Goal: Check status: Check status

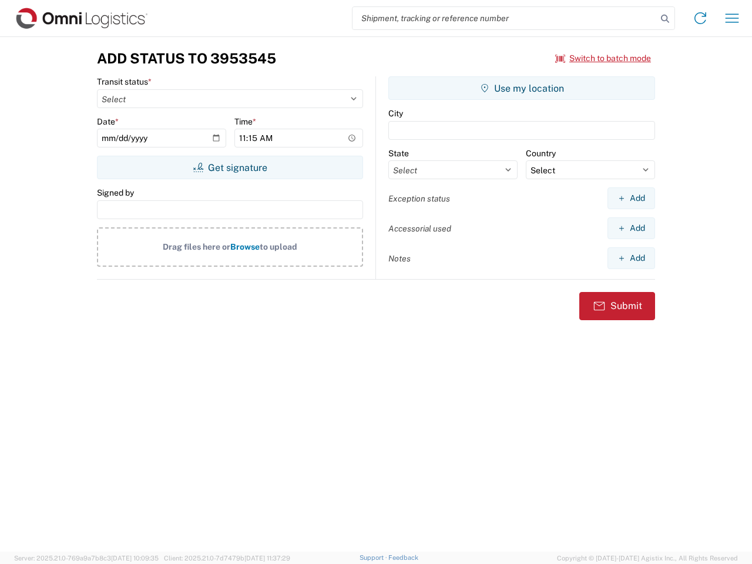
click at [505, 18] on input "search" at bounding box center [505, 18] width 305 height 22
click at [665, 19] on icon at bounding box center [665, 19] width 16 height 16
click at [701, 18] on icon at bounding box center [700, 18] width 19 height 19
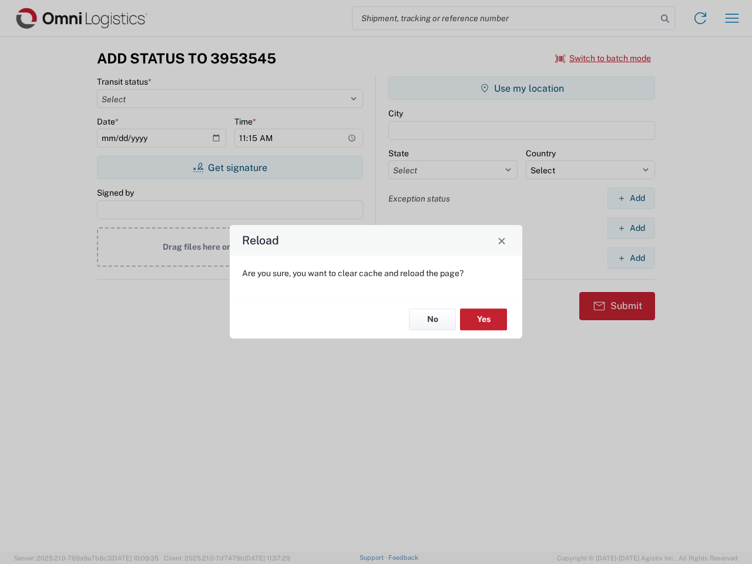
click at [604, 58] on div "Reload Are you sure, you want to clear cache and reload the page? No Yes" at bounding box center [376, 282] width 752 height 564
click at [230, 168] on div "Reload Are you sure, you want to clear cache and reload the page? No Yes" at bounding box center [376, 282] width 752 height 564
click at [522, 88] on div "Reload Are you sure, you want to clear cache and reload the page? No Yes" at bounding box center [376, 282] width 752 height 564
click at [631, 198] on div "Reload Are you sure, you want to clear cache and reload the page? No Yes" at bounding box center [376, 282] width 752 height 564
click at [631, 228] on div "Reload Are you sure, you want to clear cache and reload the page? No Yes" at bounding box center [376, 282] width 752 height 564
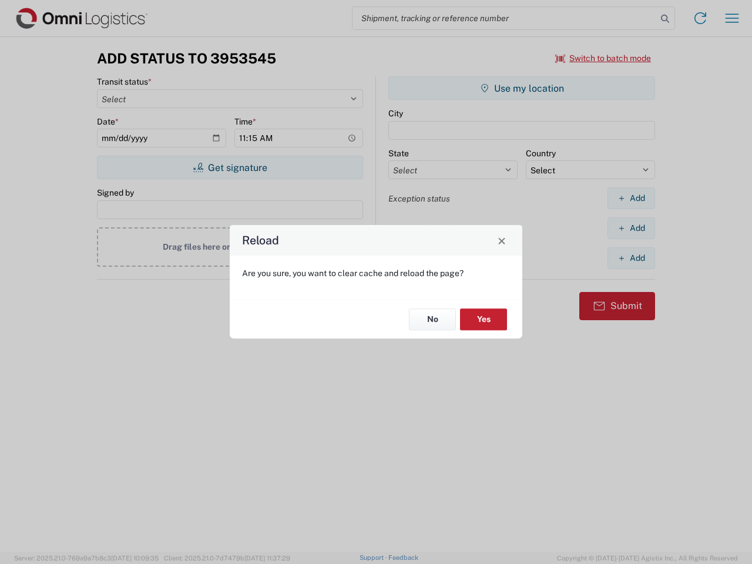
click at [631, 258] on div "Reload Are you sure, you want to clear cache and reload the page? No Yes" at bounding box center [376, 282] width 752 height 564
